Goal: Task Accomplishment & Management: Complete application form

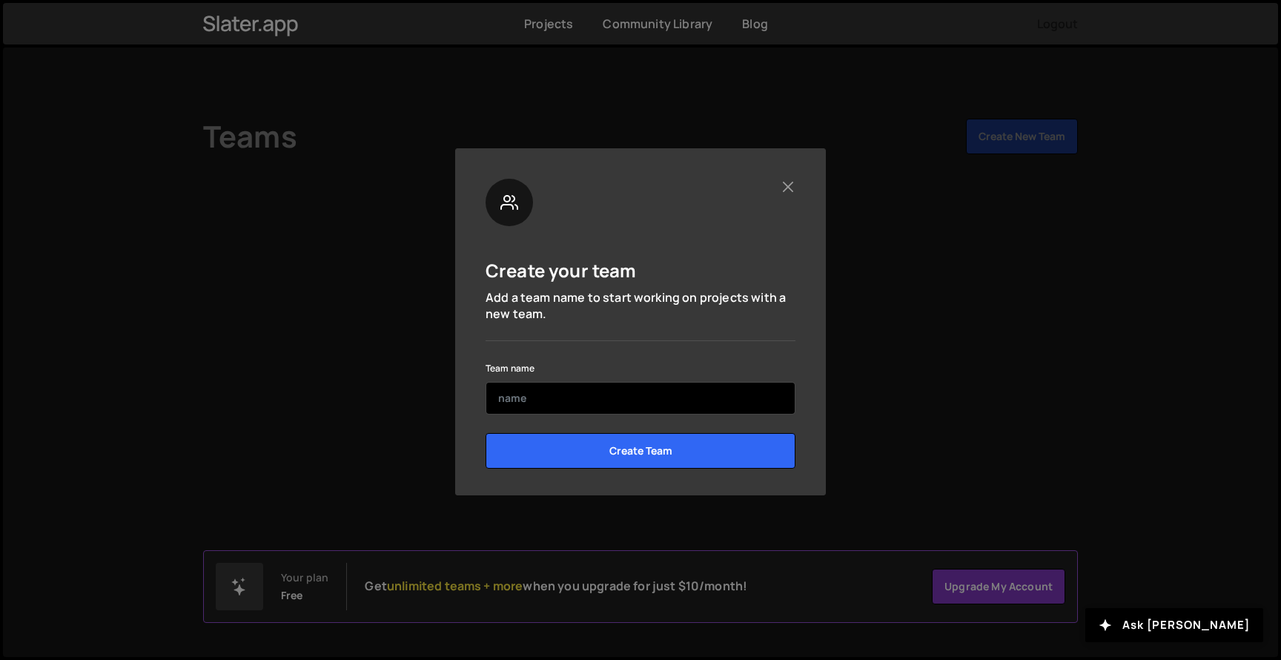
click at [628, 401] on input "text" at bounding box center [640, 398] width 310 height 33
type input "B"
type input "Blog Demo POC Team"
click at [703, 357] on div "Create your team Add a team name to start working on projects with a new team. …" at bounding box center [640, 329] width 310 height 301
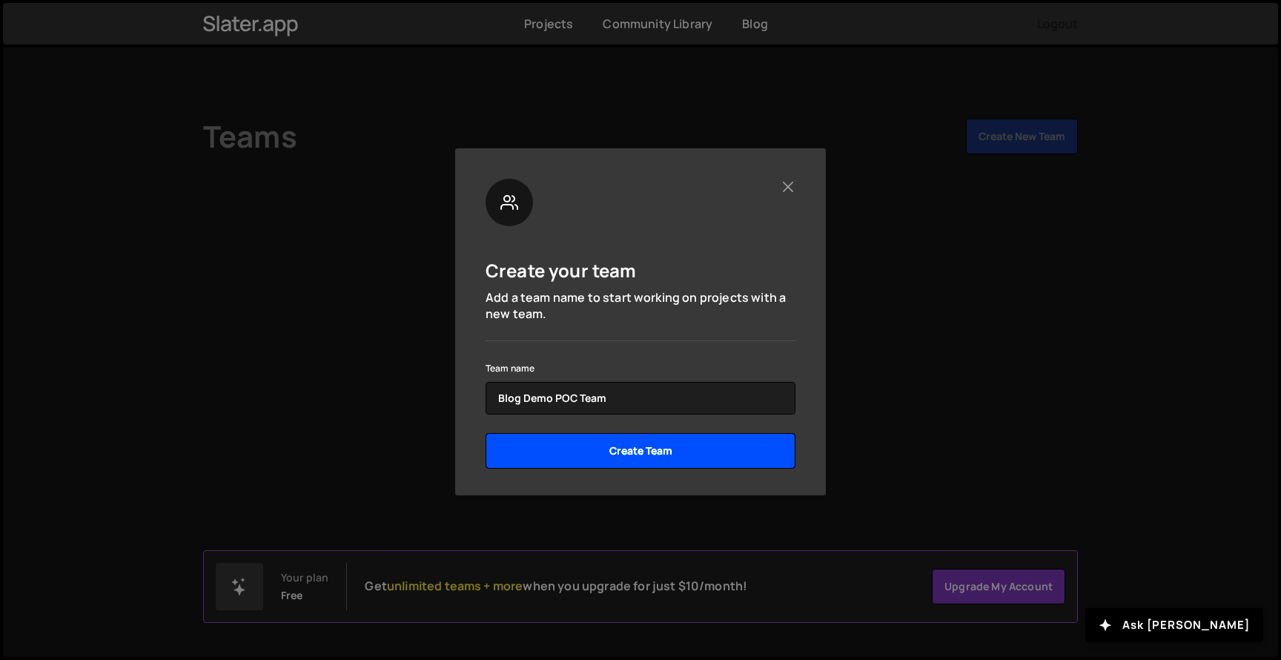
click at [587, 450] on input "Create Team" at bounding box center [640, 451] width 310 height 36
